Goal: Task Accomplishment & Management: Use online tool/utility

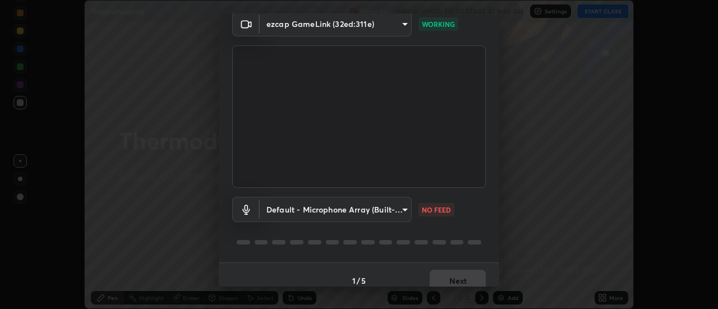
scroll to position [59, 0]
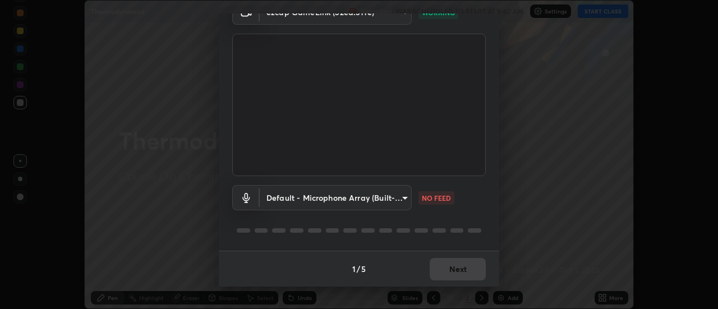
click at [389, 198] on body "Erase all Thermodynamics Recording WAS SCHEDULED TO START AT 9:40 AM Settings S…" at bounding box center [359, 154] width 718 height 309
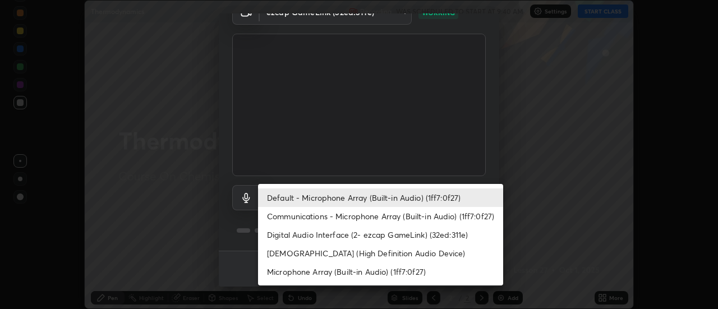
click at [373, 228] on li "Digital Audio Interface (2- ezcap GameLink) (32ed:311e)" at bounding box center [380, 235] width 245 height 19
type input "d0298e159ca0a414ac8e5f66b7a0f1bcdb3475c9a4f438ce5049ee234dc9bdb2"
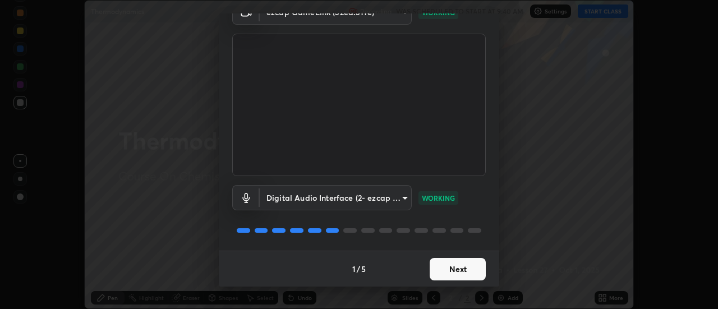
click at [446, 269] on button "Next" at bounding box center [458, 269] width 56 height 22
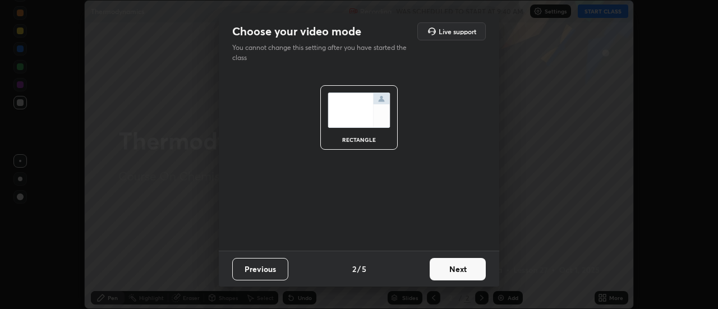
scroll to position [0, 0]
click at [448, 272] on button "Next" at bounding box center [458, 269] width 56 height 22
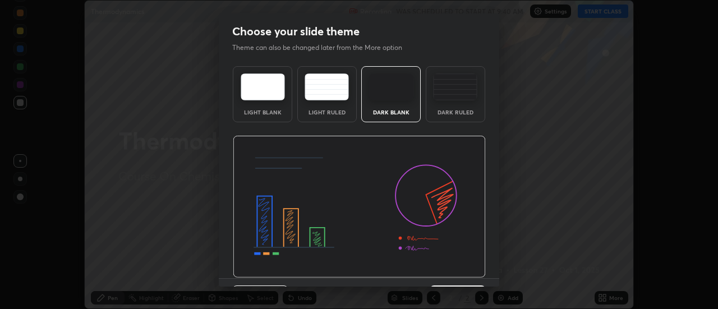
scroll to position [27, 0]
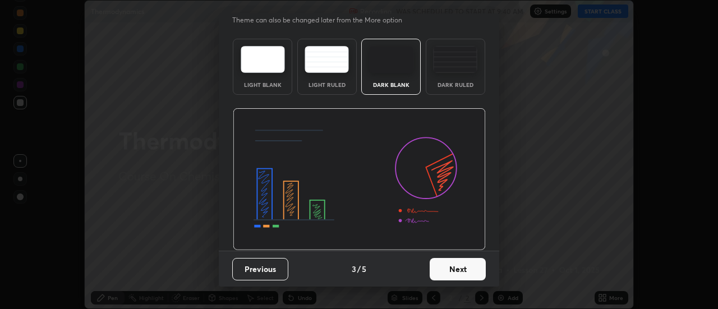
click at [449, 269] on button "Next" at bounding box center [458, 269] width 56 height 22
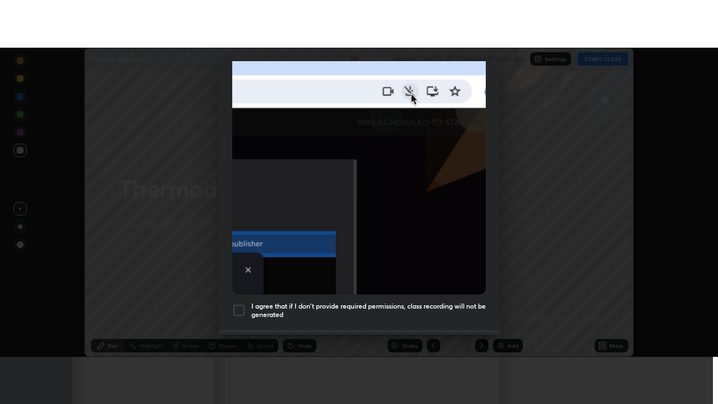
scroll to position [288, 0]
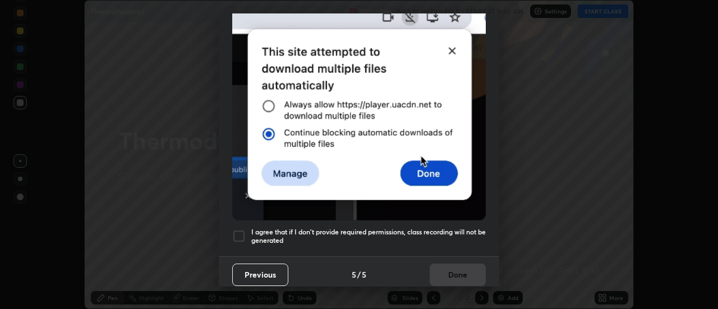
click at [240, 231] on div at bounding box center [238, 236] width 13 height 13
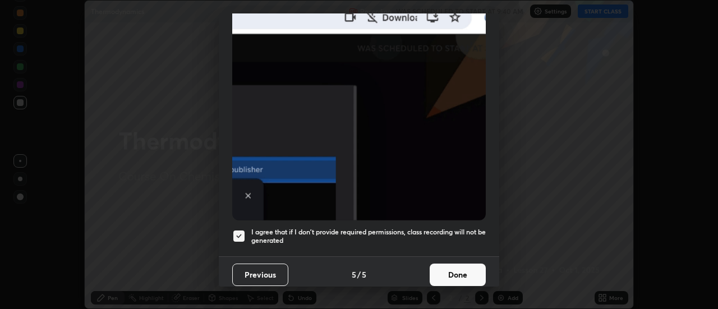
click at [440, 269] on button "Done" at bounding box center [458, 275] width 56 height 22
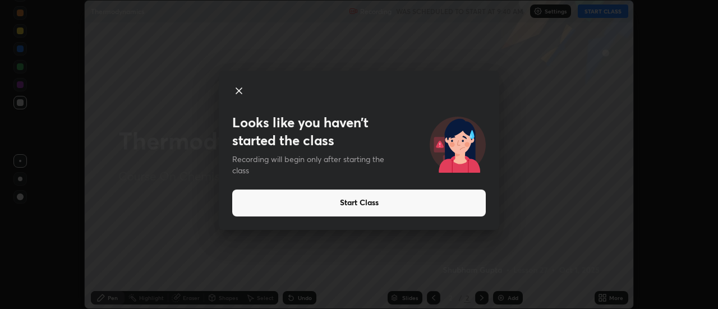
click at [241, 95] on icon at bounding box center [238, 90] width 13 height 13
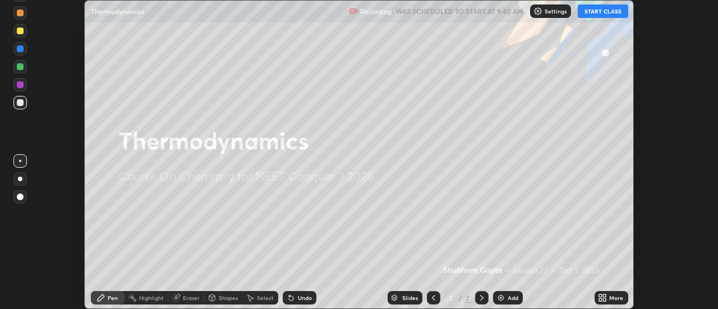
click at [604, 15] on button "START CLASS" at bounding box center [603, 10] width 51 height 13
click at [508, 298] on div "Add" at bounding box center [513, 298] width 11 height 6
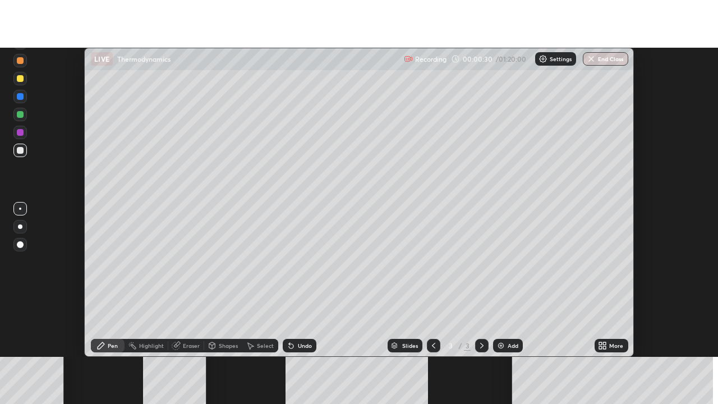
scroll to position [404, 718]
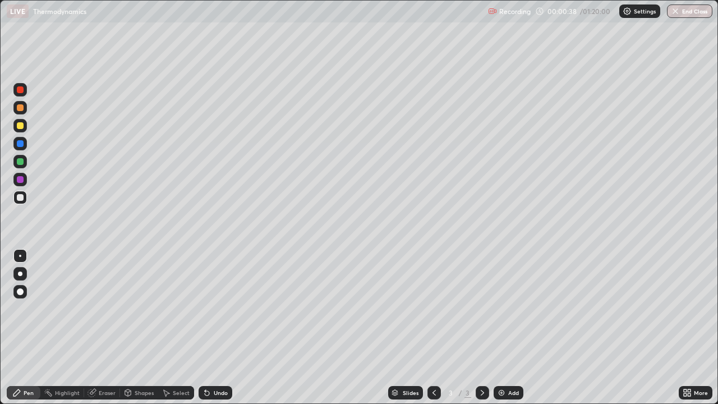
click at [20, 274] on div at bounding box center [20, 274] width 4 height 4
click at [210, 309] on div "Undo" at bounding box center [216, 392] width 34 height 13
click at [205, 309] on icon at bounding box center [207, 393] width 4 height 4
click at [214, 309] on div "Undo" at bounding box center [221, 393] width 14 height 6
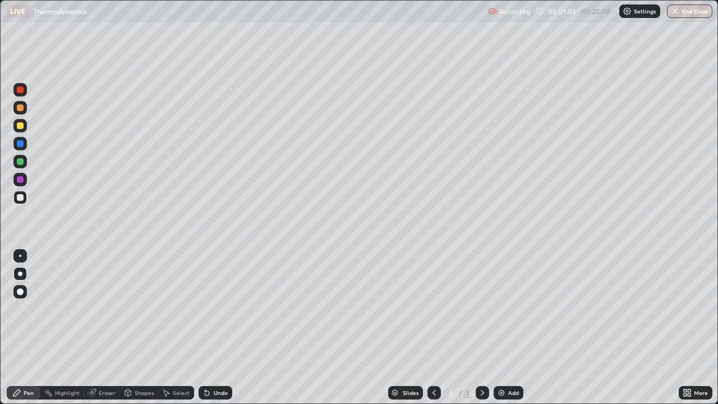
click at [215, 309] on div "Undo" at bounding box center [221, 393] width 14 height 6
click at [26, 132] on div at bounding box center [19, 126] width 13 height 18
click at [21, 163] on div at bounding box center [20, 161] width 7 height 7
click at [214, 309] on div "Undo" at bounding box center [221, 393] width 14 height 6
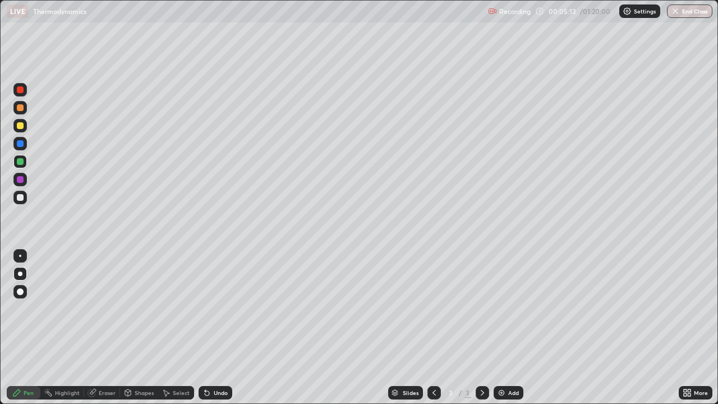
click at [215, 309] on div "Undo" at bounding box center [221, 393] width 14 height 6
click at [216, 309] on div "Undo" at bounding box center [221, 393] width 14 height 6
click at [215, 309] on div "Undo" at bounding box center [221, 393] width 14 height 6
click at [215, 309] on div "Undo" at bounding box center [216, 392] width 34 height 13
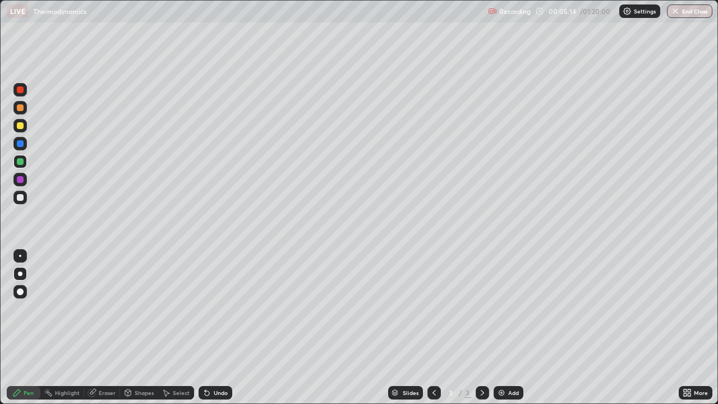
click at [213, 309] on div "Undo" at bounding box center [216, 392] width 34 height 13
click at [212, 309] on div "Undo" at bounding box center [216, 392] width 34 height 13
click at [213, 309] on div "Undo" at bounding box center [216, 392] width 34 height 13
click at [211, 309] on div "Undo" at bounding box center [216, 392] width 34 height 13
click at [212, 309] on div "Undo" at bounding box center [216, 392] width 34 height 13
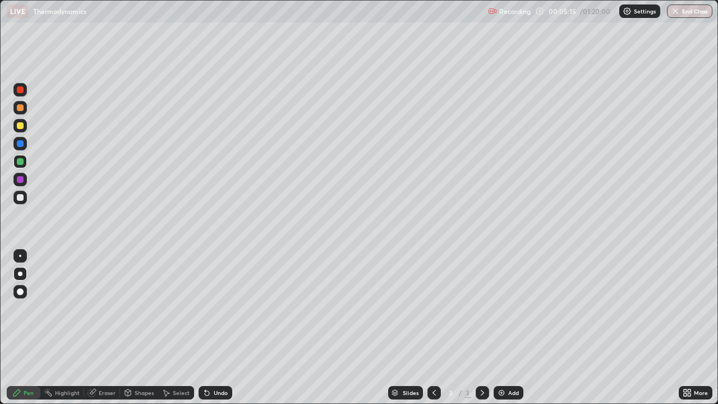
click at [212, 309] on div "Undo" at bounding box center [216, 392] width 34 height 13
click at [214, 309] on div "Undo" at bounding box center [221, 393] width 14 height 6
click at [210, 309] on div "Undo" at bounding box center [216, 392] width 34 height 13
click at [209, 309] on icon at bounding box center [207, 392] width 9 height 9
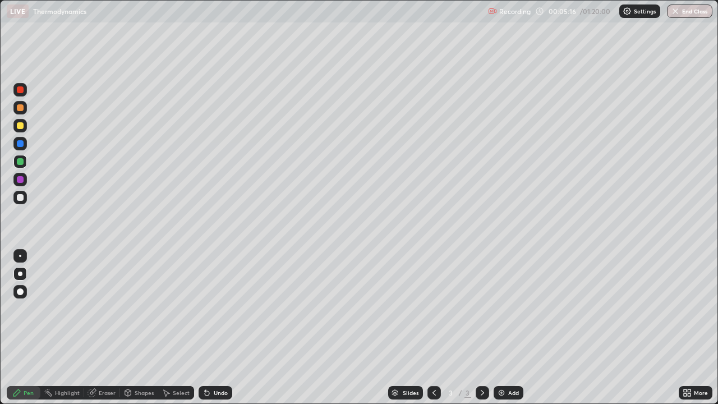
click at [209, 309] on icon at bounding box center [207, 392] width 9 height 9
click at [210, 309] on div "Undo" at bounding box center [216, 392] width 34 height 13
click at [502, 309] on img at bounding box center [501, 392] width 9 height 9
click at [24, 201] on div at bounding box center [19, 197] width 13 height 13
click at [214, 309] on div "Undo" at bounding box center [221, 393] width 14 height 6
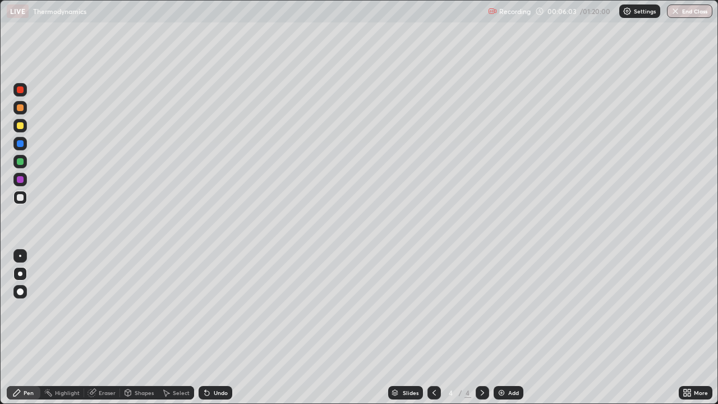
click at [214, 309] on div "Undo" at bounding box center [221, 393] width 14 height 6
click at [20, 130] on div at bounding box center [19, 125] width 13 height 13
click at [215, 309] on div "Undo" at bounding box center [221, 393] width 14 height 6
click at [210, 309] on icon at bounding box center [207, 392] width 9 height 9
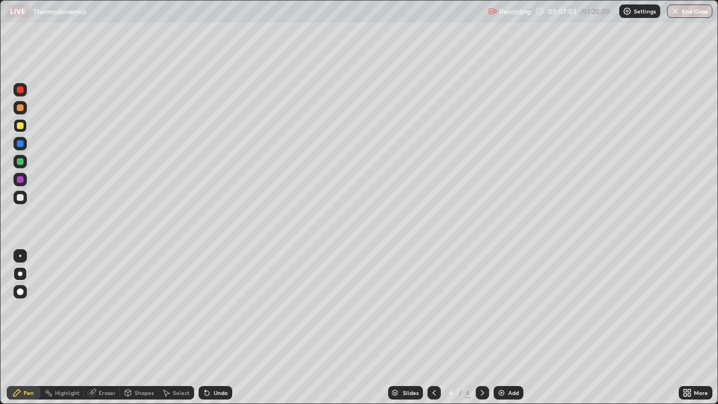
click at [217, 309] on div "Undo" at bounding box center [216, 392] width 34 height 13
click at [215, 309] on div "Undo" at bounding box center [221, 393] width 14 height 6
click at [217, 309] on div "Undo" at bounding box center [216, 392] width 34 height 13
click at [216, 309] on div "Undo" at bounding box center [216, 392] width 34 height 13
click at [21, 167] on div at bounding box center [19, 161] width 13 height 13
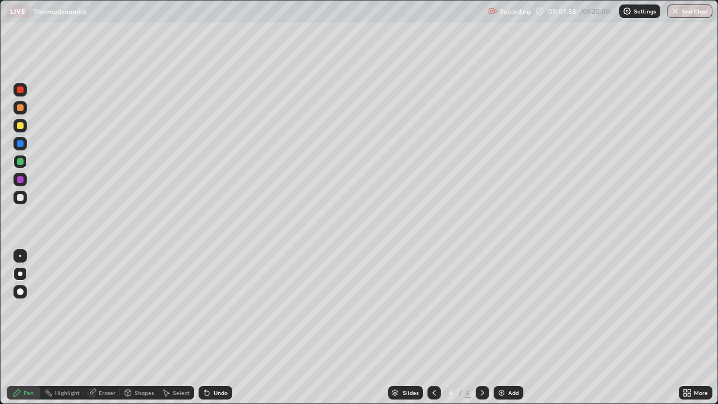
click at [19, 110] on div at bounding box center [20, 107] width 7 height 7
click at [22, 179] on div at bounding box center [20, 179] width 7 height 7
click at [503, 309] on img at bounding box center [501, 392] width 9 height 9
click at [19, 196] on div at bounding box center [20, 197] width 7 height 7
click at [20, 126] on div at bounding box center [20, 125] width 7 height 7
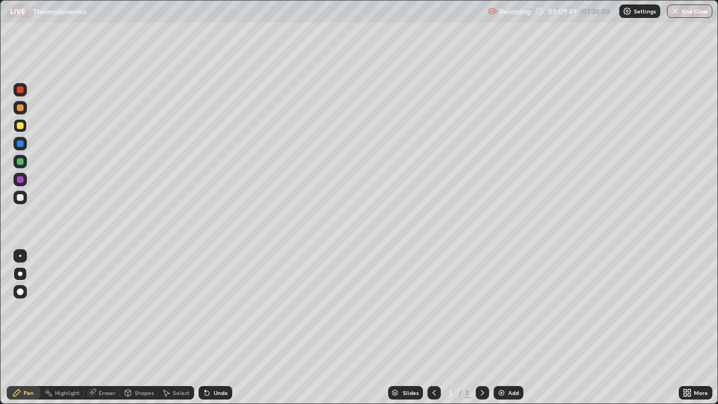
click at [25, 196] on div at bounding box center [19, 197] width 13 height 13
click at [21, 166] on div at bounding box center [19, 161] width 13 height 13
click at [22, 167] on div at bounding box center [19, 161] width 13 height 13
click at [22, 111] on div at bounding box center [20, 107] width 7 height 7
click at [21, 130] on div at bounding box center [19, 125] width 13 height 13
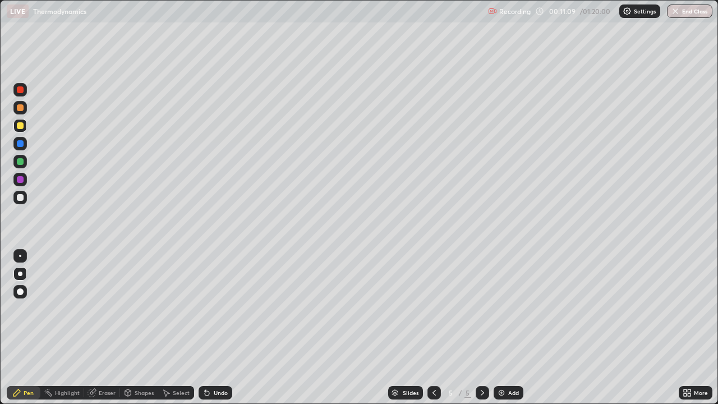
click at [21, 167] on div at bounding box center [19, 161] width 13 height 13
click at [19, 96] on div at bounding box center [19, 89] width 13 height 13
click at [434, 309] on icon at bounding box center [434, 392] width 9 height 9
click at [481, 309] on icon at bounding box center [482, 392] width 9 height 9
click at [20, 198] on div at bounding box center [20, 197] width 7 height 7
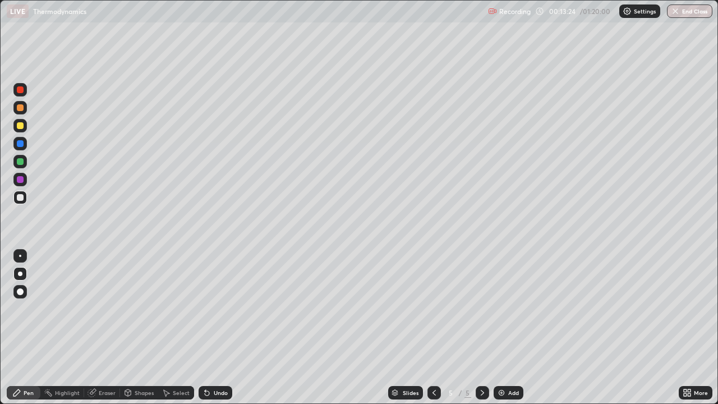
click at [20, 146] on div at bounding box center [20, 143] width 7 height 7
click at [25, 145] on div at bounding box center [19, 143] width 13 height 13
click at [23, 127] on div at bounding box center [19, 125] width 13 height 13
click at [20, 126] on div at bounding box center [20, 125] width 7 height 7
click at [19, 112] on div at bounding box center [19, 107] width 13 height 13
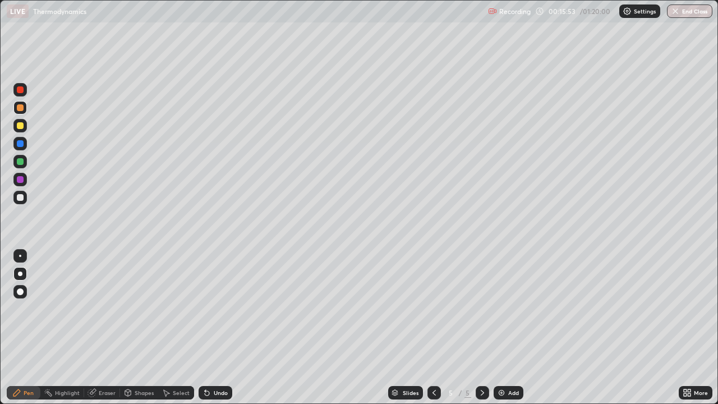
click at [21, 198] on div at bounding box center [20, 197] width 7 height 7
click at [500, 309] on img at bounding box center [501, 392] width 9 height 9
click at [18, 202] on div at bounding box center [19, 197] width 13 height 13
click at [20, 198] on div at bounding box center [20, 197] width 7 height 7
click at [433, 309] on icon at bounding box center [434, 392] width 9 height 9
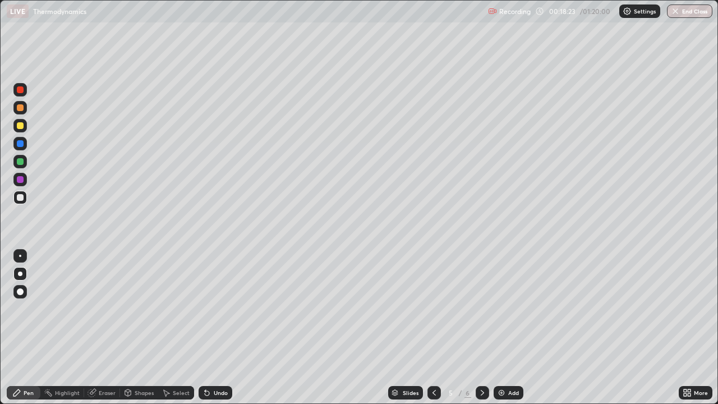
click at [481, 309] on icon at bounding box center [482, 392] width 9 height 9
click at [22, 128] on div at bounding box center [20, 125] width 7 height 7
click at [20, 201] on div at bounding box center [19, 197] width 13 height 13
click at [22, 127] on div at bounding box center [20, 125] width 7 height 7
click at [23, 109] on div at bounding box center [20, 107] width 7 height 7
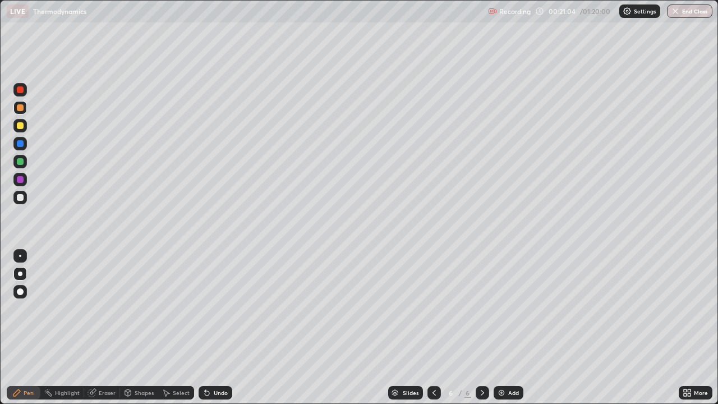
click at [21, 182] on div at bounding box center [20, 179] width 7 height 7
click at [20, 197] on div at bounding box center [20, 197] width 7 height 7
click at [219, 309] on div "Undo" at bounding box center [221, 393] width 14 height 6
click at [21, 125] on div at bounding box center [20, 125] width 7 height 7
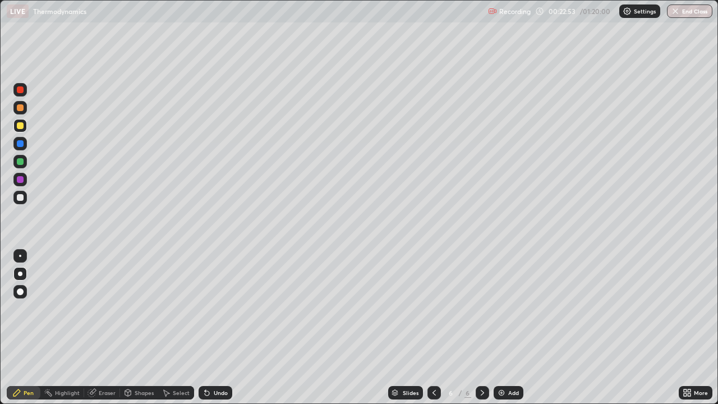
click at [433, 309] on icon at bounding box center [434, 392] width 9 height 9
click at [434, 309] on icon at bounding box center [434, 392] width 9 height 9
click at [432, 309] on icon at bounding box center [434, 392] width 9 height 9
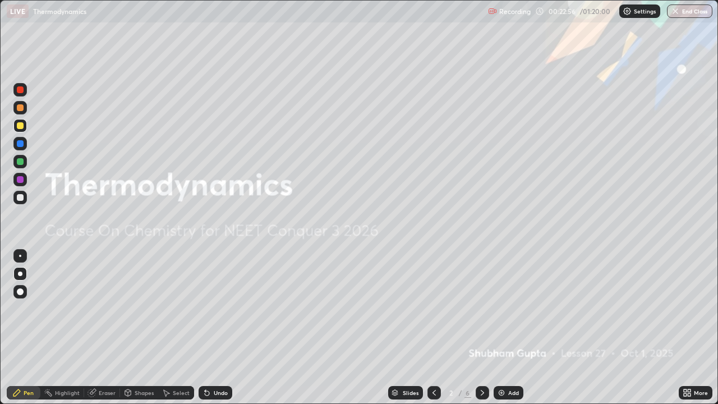
click at [481, 309] on icon at bounding box center [482, 392] width 9 height 9
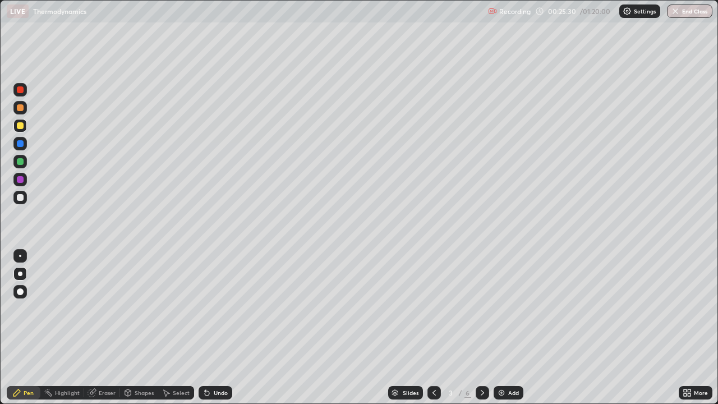
click at [479, 309] on div at bounding box center [482, 392] width 13 height 13
click at [478, 309] on icon at bounding box center [482, 392] width 9 height 9
click at [24, 199] on div at bounding box center [19, 197] width 13 height 13
click at [481, 309] on icon at bounding box center [482, 392] width 9 height 9
click at [23, 130] on div at bounding box center [19, 125] width 13 height 13
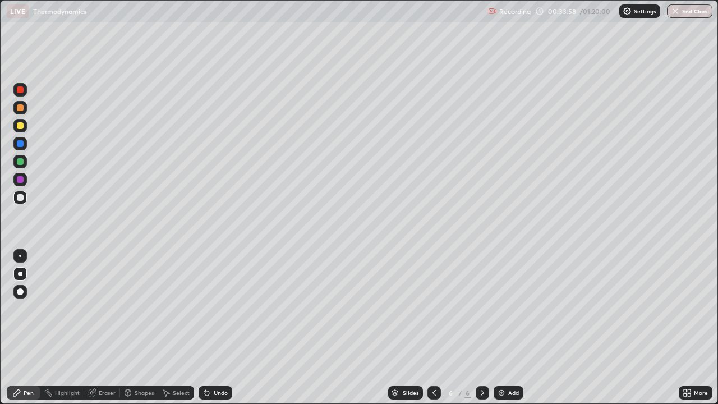
click at [21, 130] on div at bounding box center [19, 125] width 13 height 13
click at [20, 113] on div at bounding box center [19, 107] width 13 height 13
click at [23, 109] on div at bounding box center [19, 107] width 13 height 13
click at [24, 109] on div at bounding box center [19, 107] width 13 height 13
click at [22, 164] on div at bounding box center [20, 161] width 7 height 7
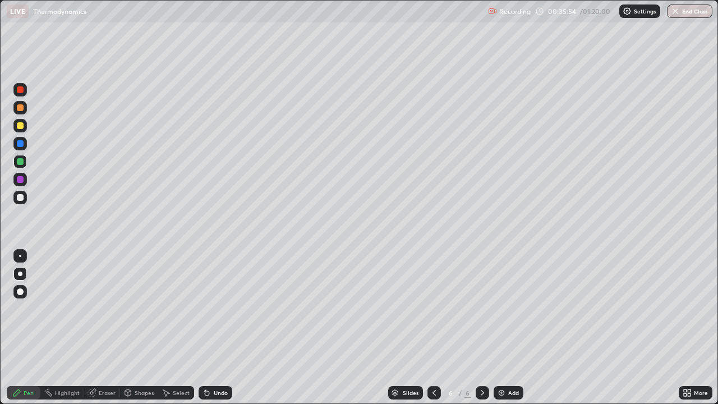
click at [25, 163] on div at bounding box center [19, 161] width 13 height 13
click at [100, 309] on div "Eraser" at bounding box center [107, 393] width 17 height 6
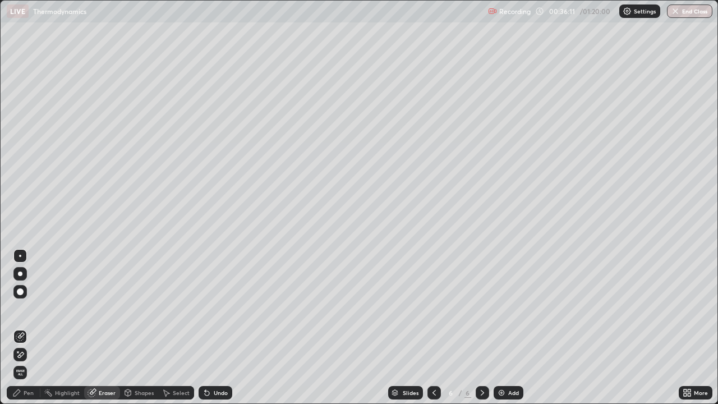
click at [22, 309] on div at bounding box center [19, 354] width 13 height 13
click at [24, 309] on div "Pen" at bounding box center [29, 393] width 10 height 6
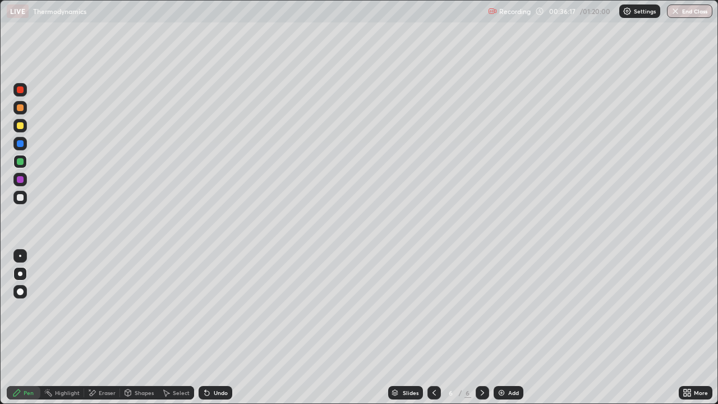
click at [21, 130] on div at bounding box center [19, 125] width 13 height 13
click at [222, 309] on div "Undo" at bounding box center [216, 392] width 34 height 13
click at [215, 309] on div "Undo" at bounding box center [216, 392] width 34 height 13
click at [500, 309] on img at bounding box center [501, 392] width 9 height 9
click at [20, 201] on div at bounding box center [19, 197] width 13 height 13
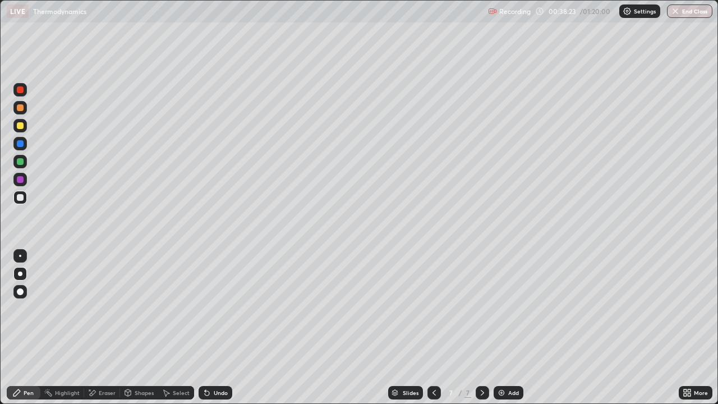
click at [21, 203] on div at bounding box center [19, 197] width 13 height 13
click at [222, 309] on div "Undo" at bounding box center [216, 392] width 34 height 13
click at [219, 309] on div "Undo" at bounding box center [216, 392] width 34 height 13
click at [21, 130] on div at bounding box center [19, 125] width 13 height 13
click at [22, 164] on div at bounding box center [20, 161] width 7 height 7
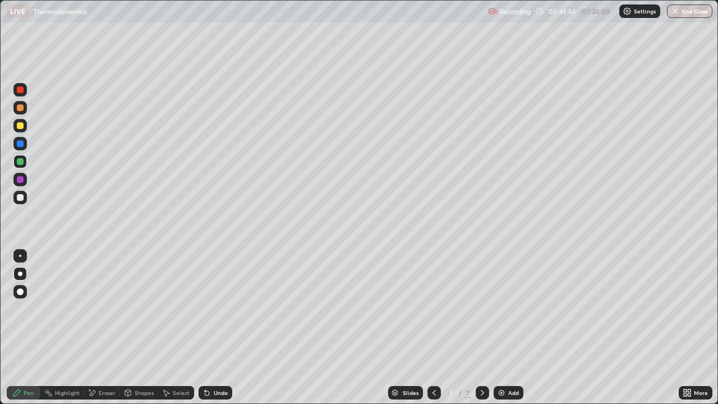
click at [20, 146] on div at bounding box center [20, 143] width 7 height 7
click at [21, 94] on div at bounding box center [19, 89] width 13 height 13
click at [219, 309] on div "Undo" at bounding box center [216, 392] width 34 height 13
click at [214, 309] on div "Undo" at bounding box center [221, 393] width 14 height 6
click at [217, 309] on div "Undo" at bounding box center [221, 393] width 14 height 6
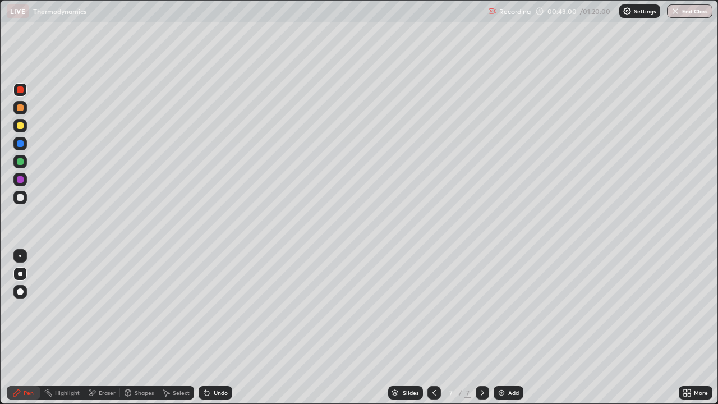
click at [20, 162] on div at bounding box center [20, 161] width 7 height 7
click at [20, 111] on div at bounding box center [20, 107] width 7 height 7
click at [210, 309] on icon at bounding box center [207, 392] width 9 height 9
click at [211, 309] on div "Undo" at bounding box center [216, 392] width 34 height 13
click at [214, 309] on div "Undo" at bounding box center [216, 392] width 34 height 13
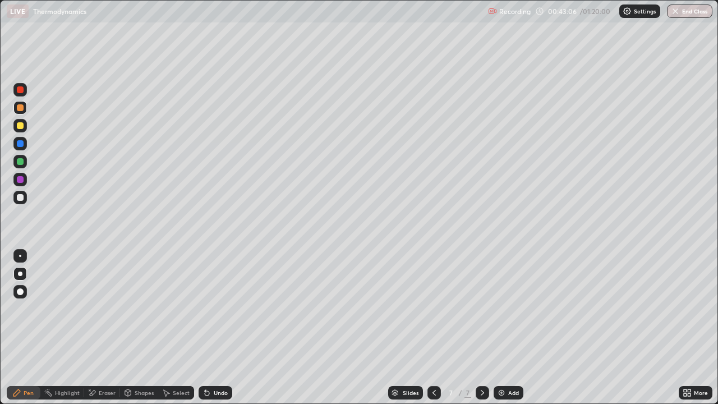
click at [212, 309] on div "Undo" at bounding box center [216, 392] width 34 height 13
click at [208, 309] on div "Undo" at bounding box center [216, 392] width 34 height 13
click at [207, 309] on icon at bounding box center [207, 392] width 9 height 9
click at [25, 200] on div at bounding box center [19, 197] width 13 height 13
click at [22, 164] on div at bounding box center [20, 161] width 7 height 7
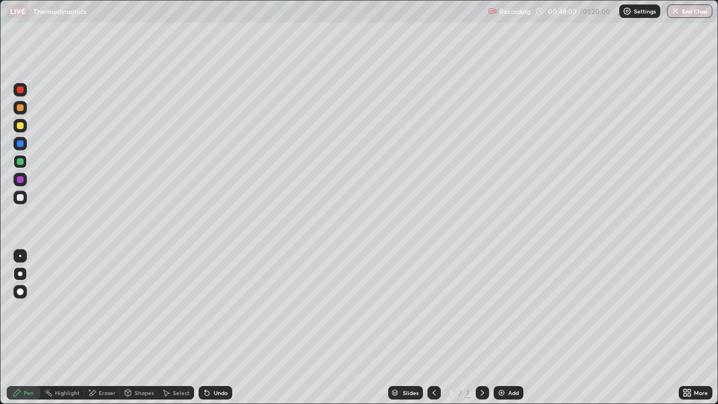
click at [430, 309] on div at bounding box center [434, 393] width 13 height 22
click at [486, 309] on div at bounding box center [482, 392] width 13 height 13
click at [434, 309] on icon at bounding box center [434, 392] width 9 height 9
click at [439, 309] on div at bounding box center [434, 392] width 13 height 13
click at [433, 309] on icon at bounding box center [434, 393] width 3 height 6
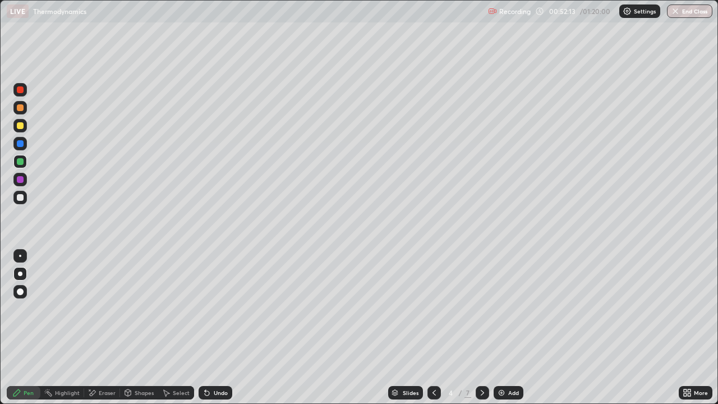
click at [434, 309] on icon at bounding box center [434, 393] width 3 height 6
click at [433, 309] on icon at bounding box center [434, 392] width 9 height 9
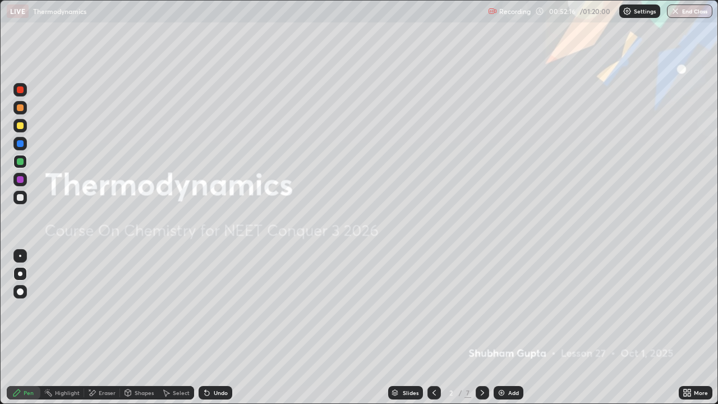
click at [481, 309] on icon at bounding box center [482, 393] width 3 height 6
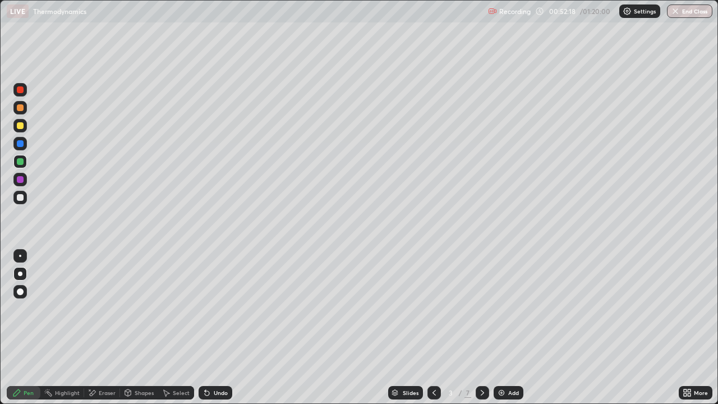
click at [481, 309] on icon at bounding box center [482, 392] width 9 height 9
click at [481, 309] on icon at bounding box center [482, 393] width 3 height 6
click at [677, 11] on img "button" at bounding box center [675, 11] width 9 height 9
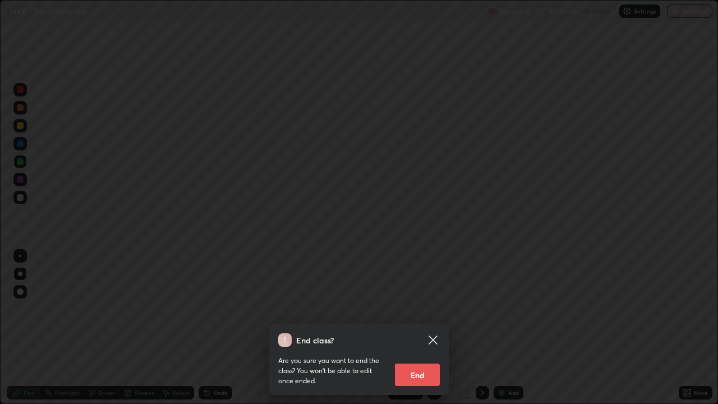
click at [416, 309] on button "End" at bounding box center [417, 375] width 45 height 22
